Goal: Navigation & Orientation: Find specific page/section

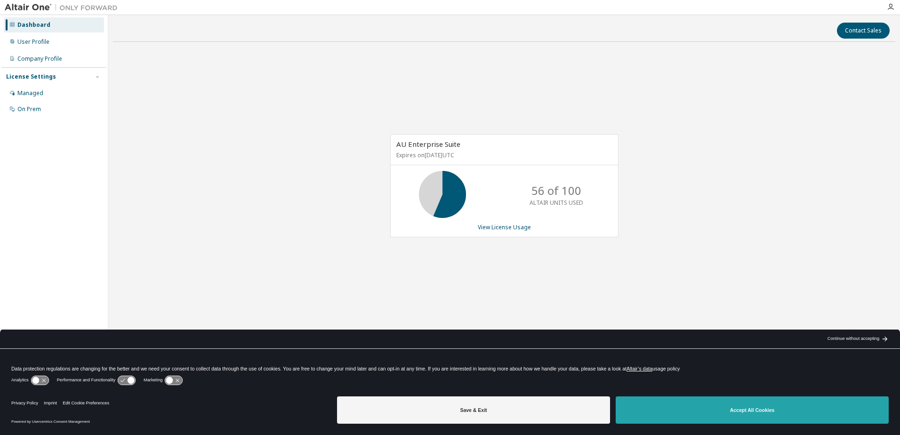
click at [727, 413] on button "Accept All Cookies" at bounding box center [752, 409] width 273 height 27
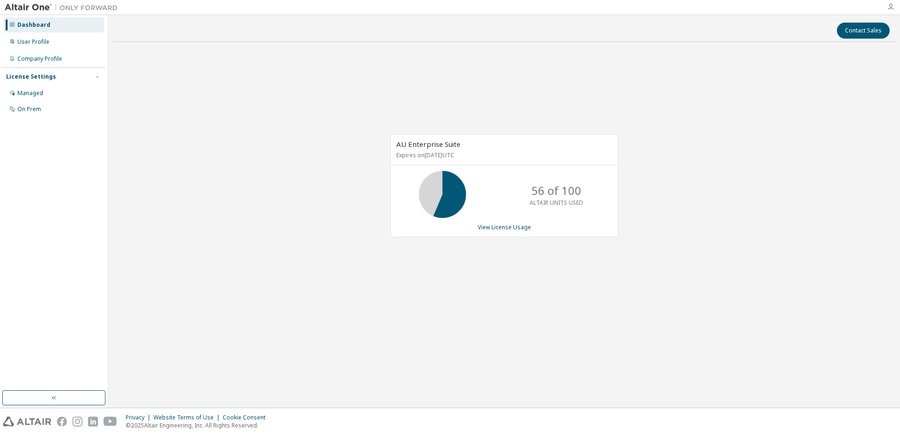
click at [892, 7] on icon "button" at bounding box center [891, 7] width 8 height 8
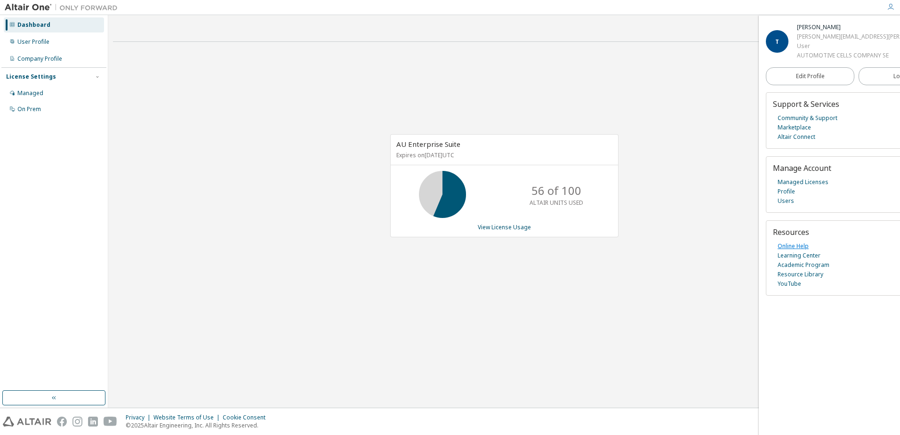
click at [793, 251] on link "Online Help" at bounding box center [793, 246] width 31 height 9
click at [38, 45] on div "User Profile" at bounding box center [33, 42] width 32 height 8
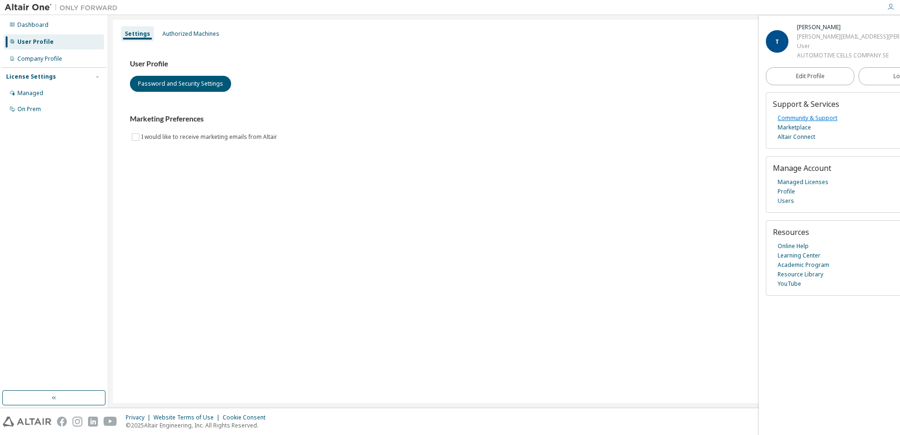
click at [802, 123] on link "Community & Support" at bounding box center [808, 117] width 60 height 9
